Goal: Information Seeking & Learning: Learn about a topic

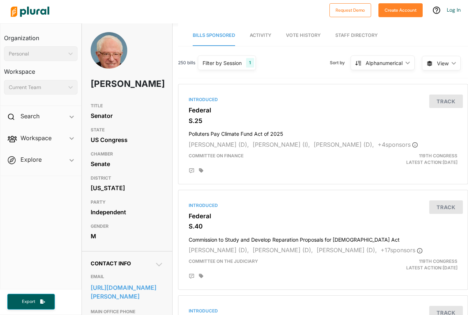
click at [254, 36] on span "Activity" at bounding box center [260, 35] width 22 height 5
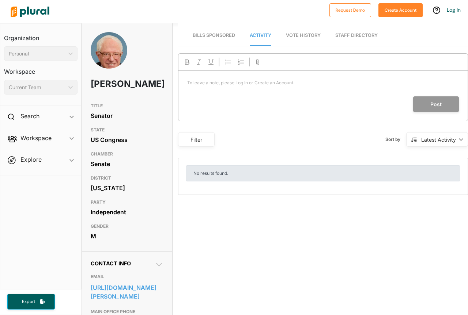
click at [354, 34] on link "Staff Directory" at bounding box center [356, 35] width 42 height 21
